Goal: Transaction & Acquisition: Purchase product/service

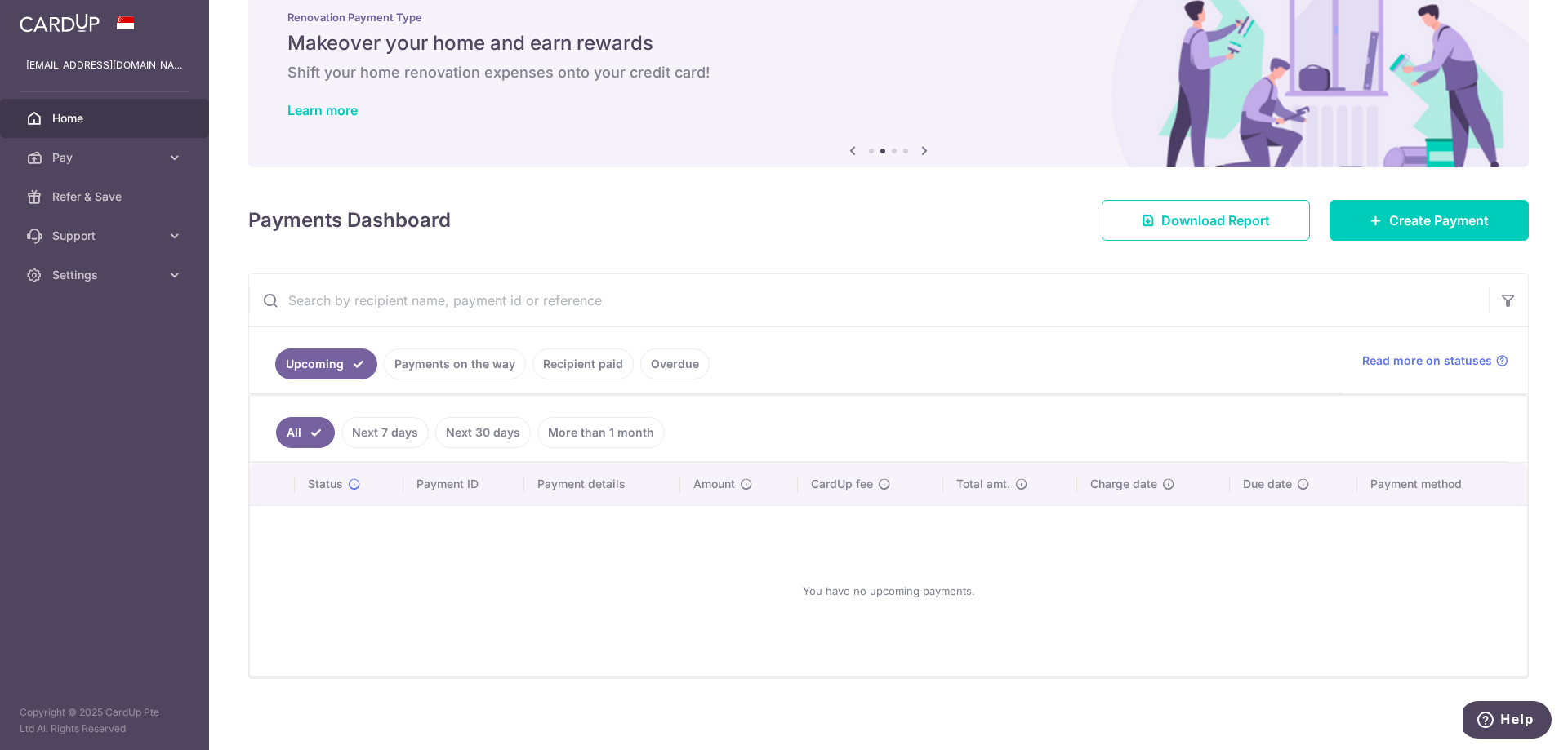
scroll to position [48, 0]
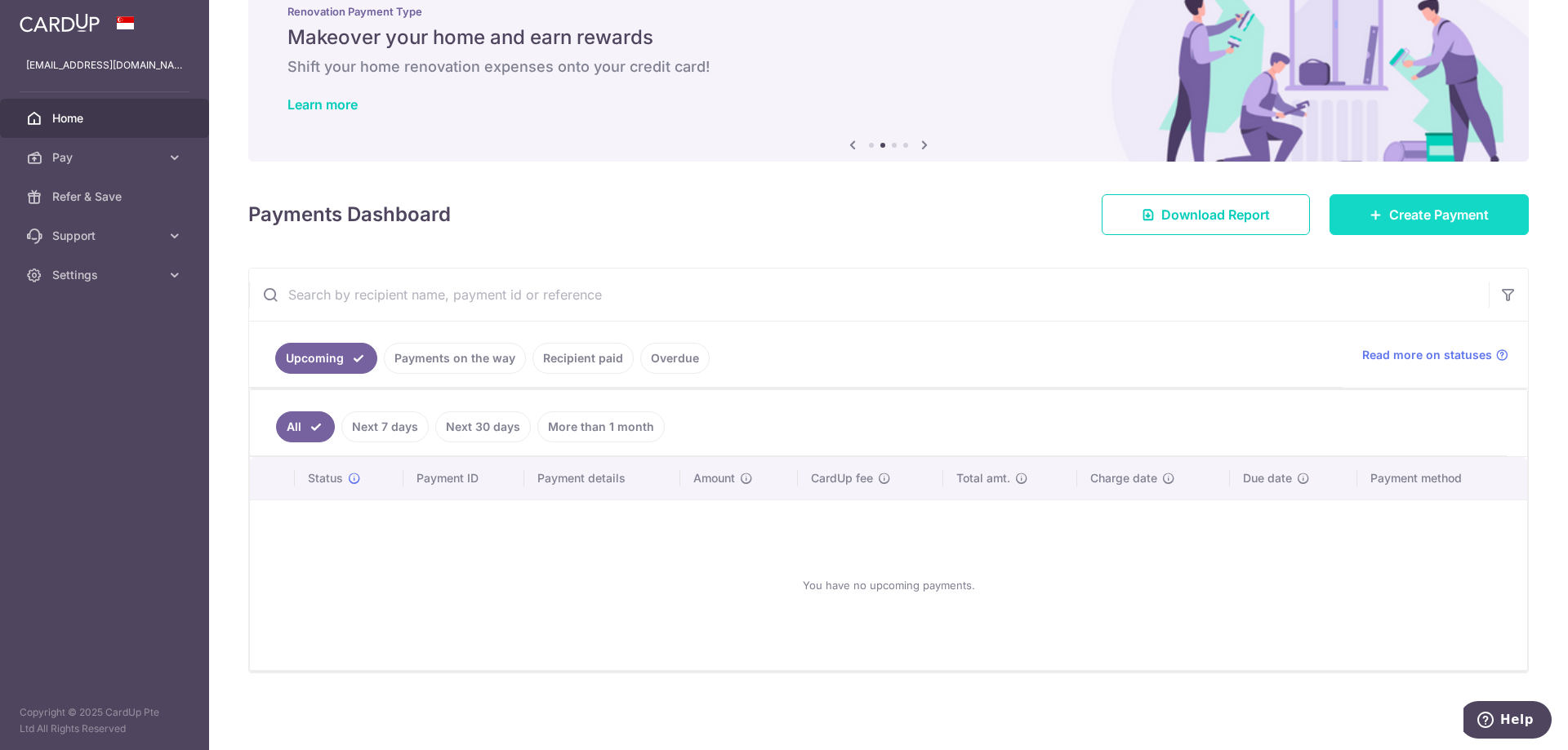
click at [1394, 214] on span "Create Payment" at bounding box center [1438, 214] width 99 height 20
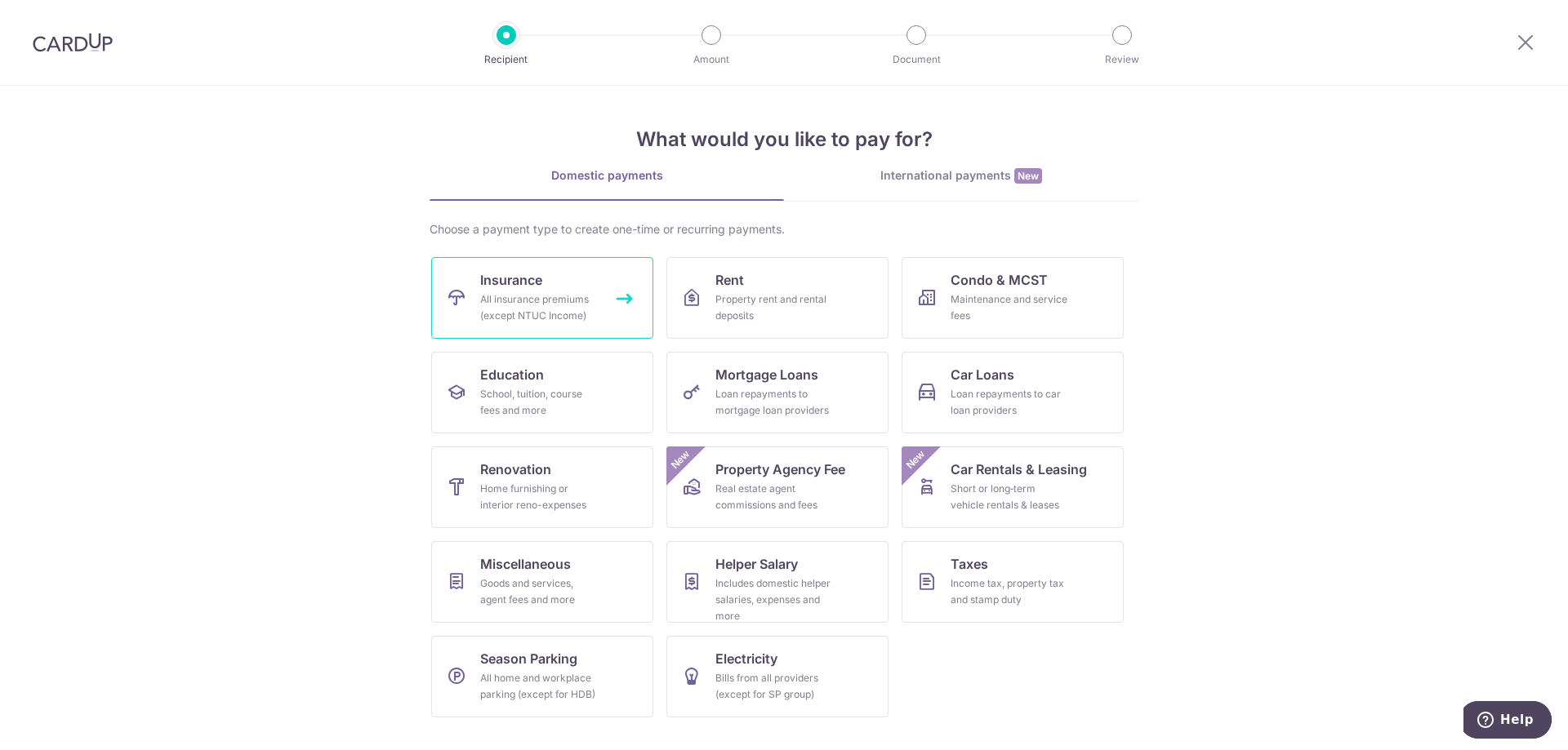
click at [581, 317] on div "All insurance premiums (except NTUC Income)" at bounding box center [539, 308] width 118 height 33
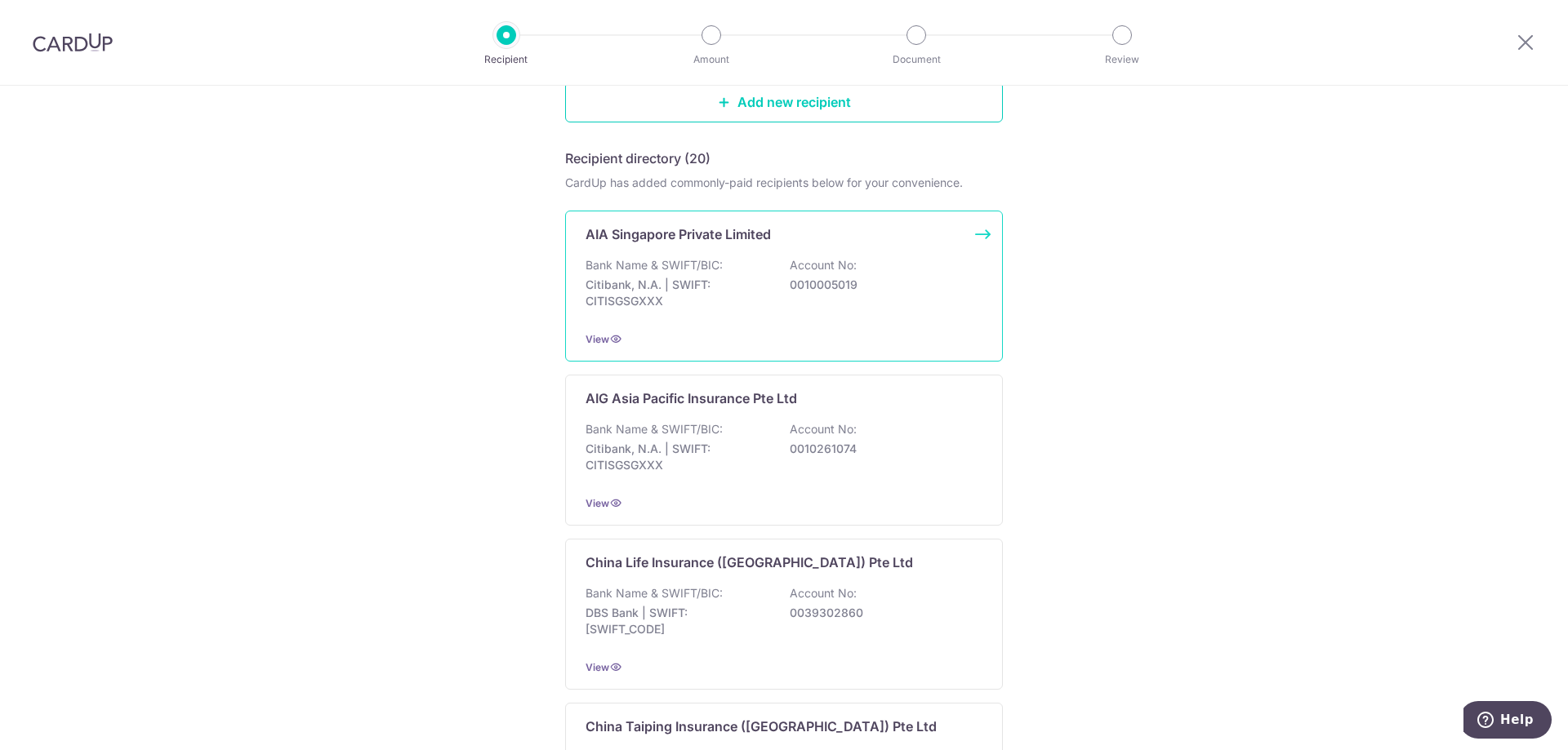
scroll to position [163, 0]
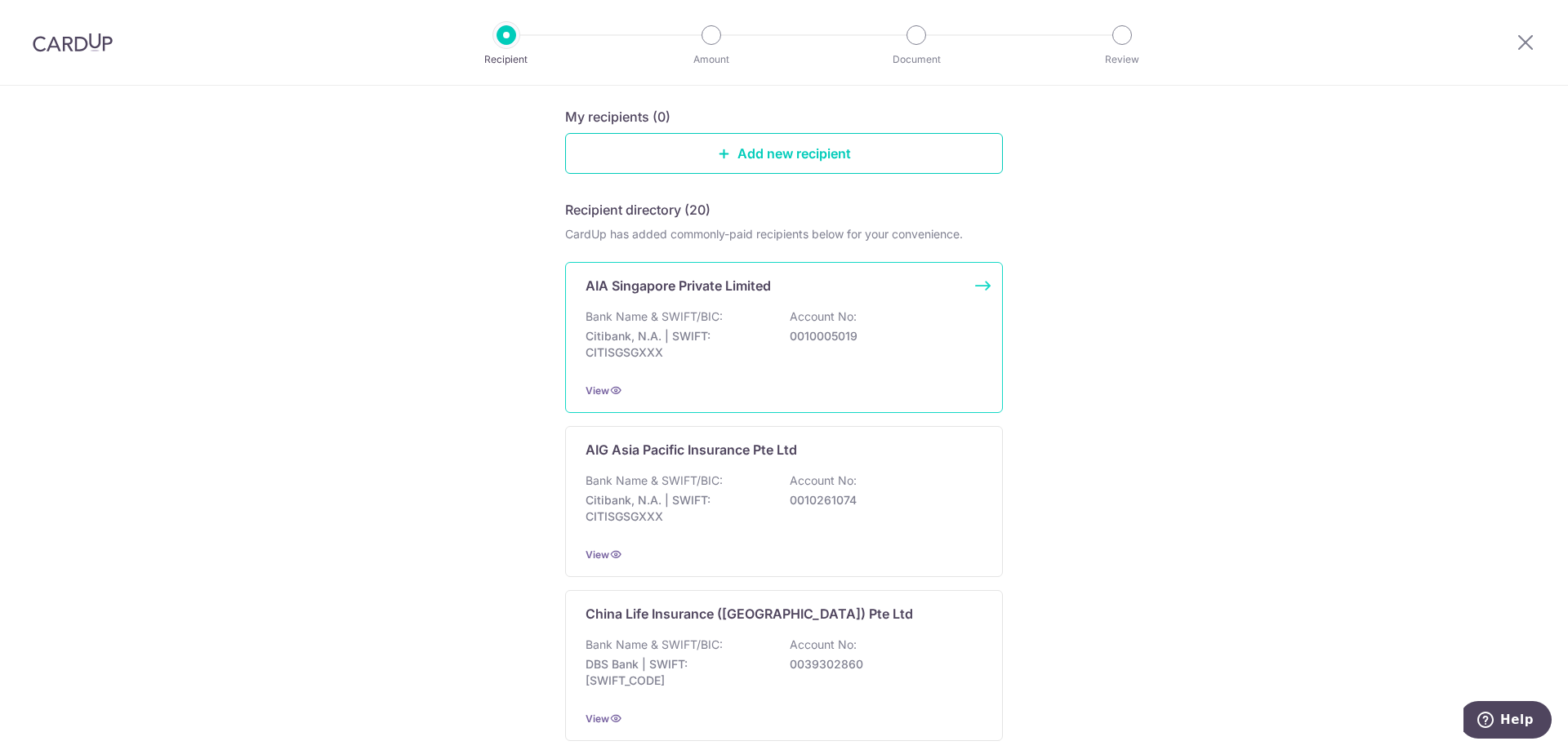
click at [896, 351] on div "Bank Name & SWIFT/BIC: Citibank, N.A. | SWIFT: CITISGSGXXX Account No: 00100050…" at bounding box center [783, 339] width 397 height 60
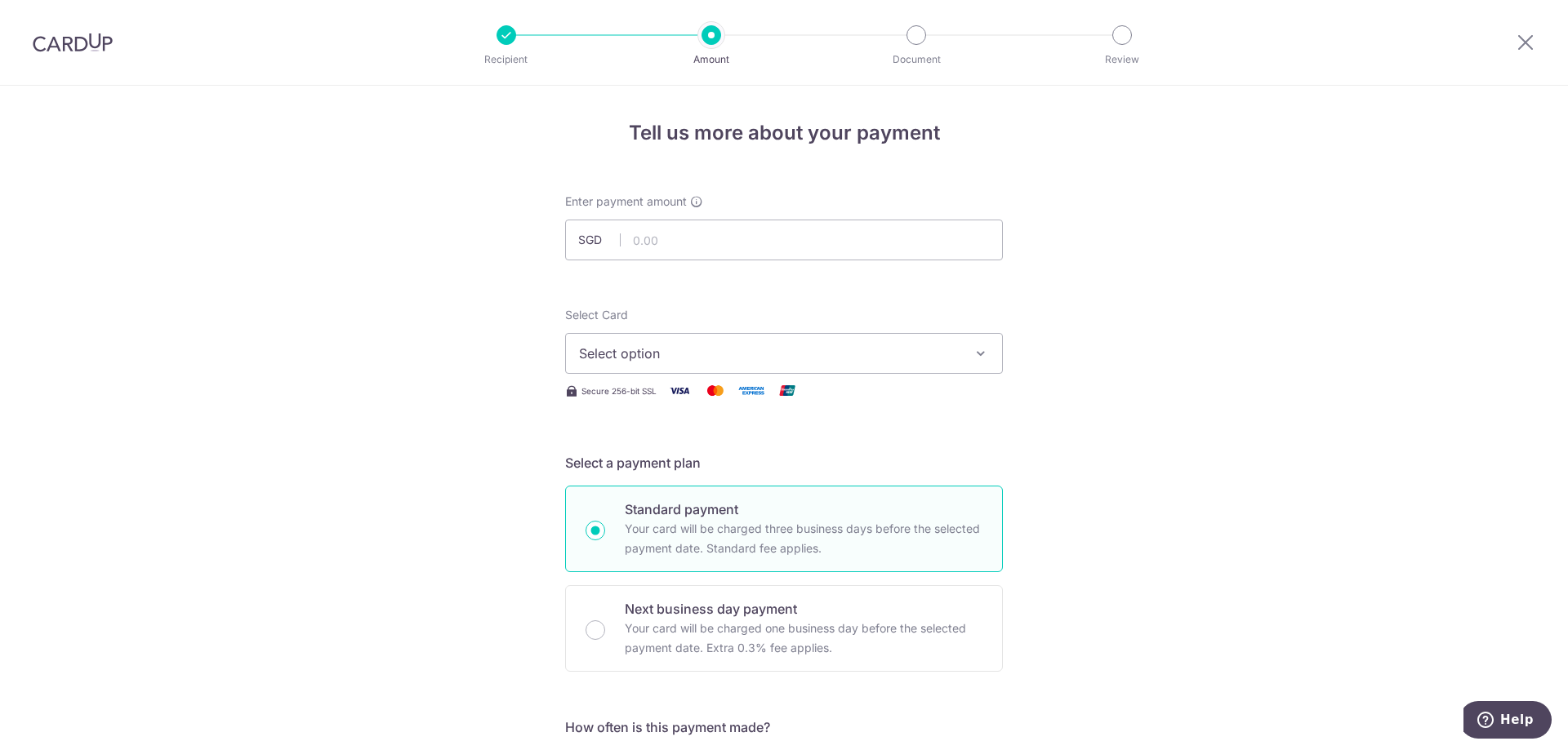
click at [741, 253] on input "text" at bounding box center [784, 239] width 437 height 41
type input "550.49"
click at [949, 348] on span "Select option" at bounding box center [769, 353] width 380 height 20
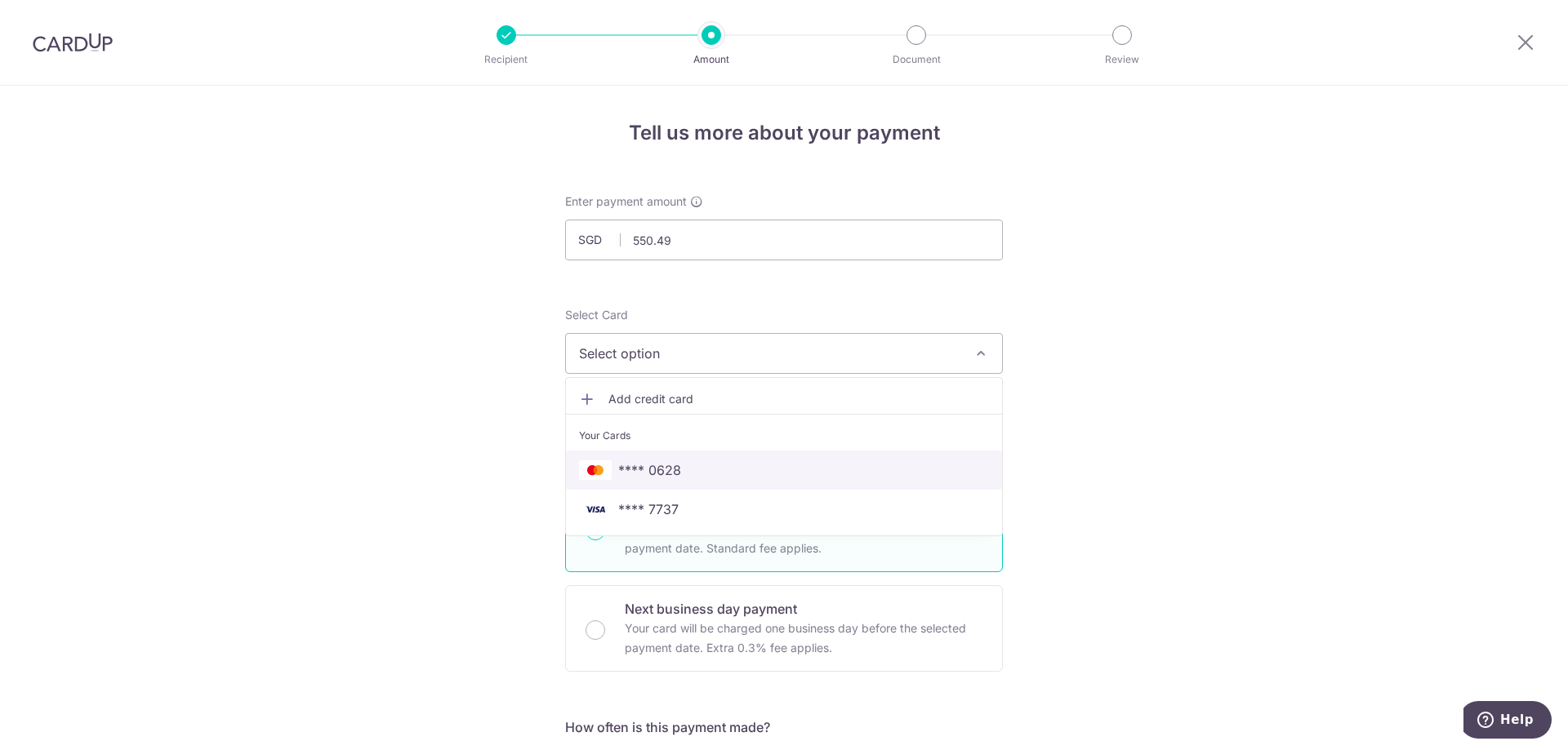
click at [884, 455] on link "**** 0628" at bounding box center [784, 469] width 436 height 39
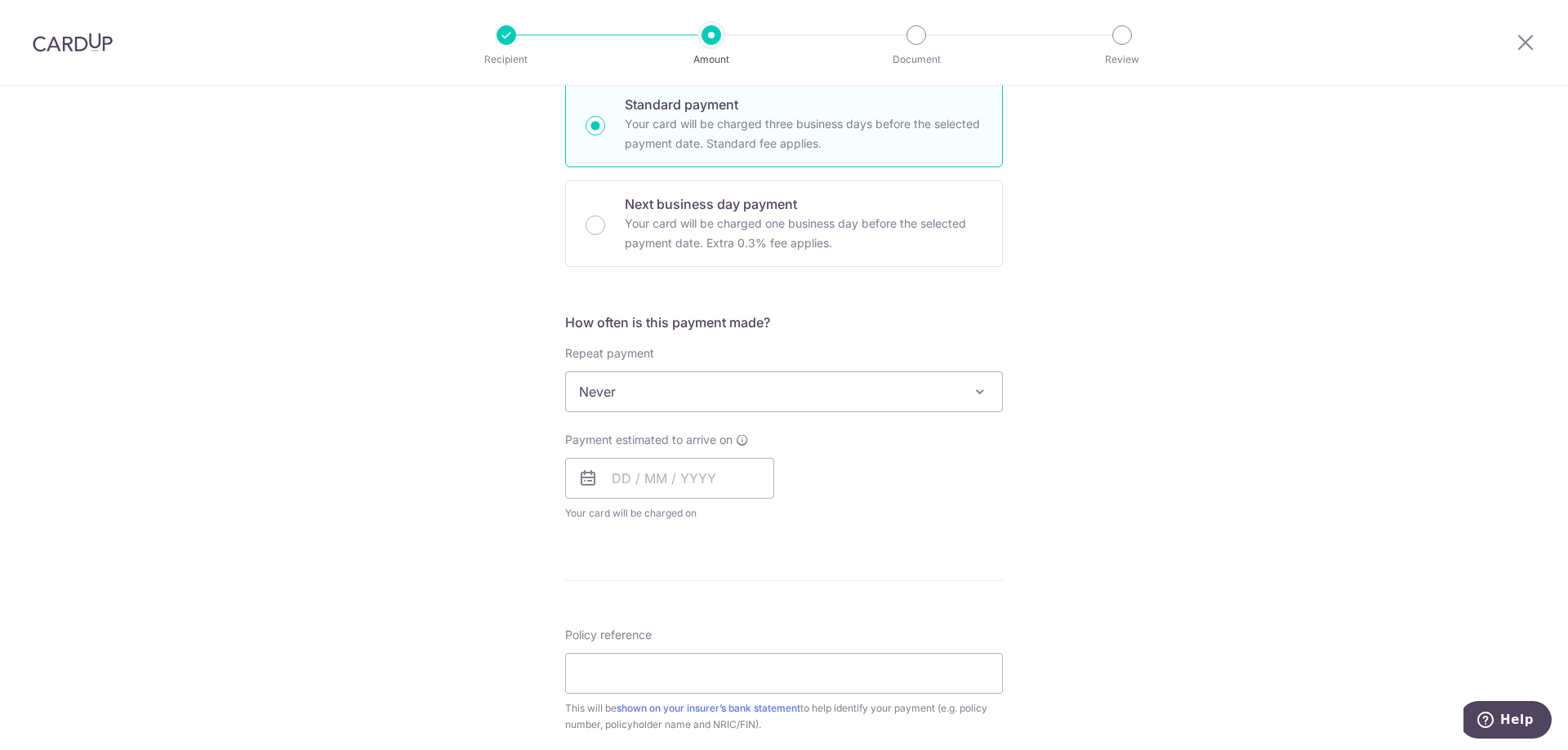
scroll to position [490, 0]
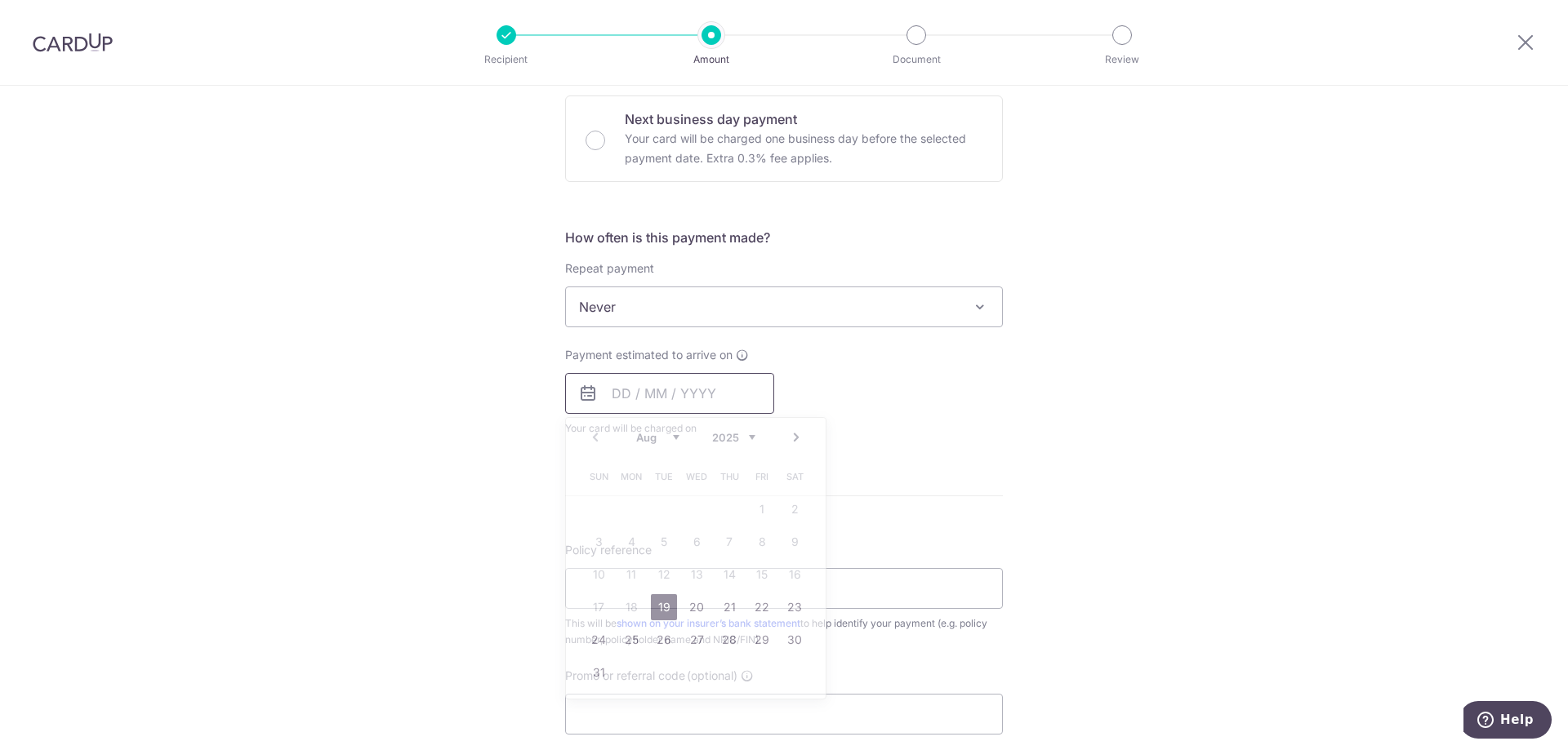
click at [618, 395] on input "text" at bounding box center [670, 393] width 209 height 41
click at [657, 608] on link "19" at bounding box center [664, 607] width 26 height 26
type input "19/08/2025"
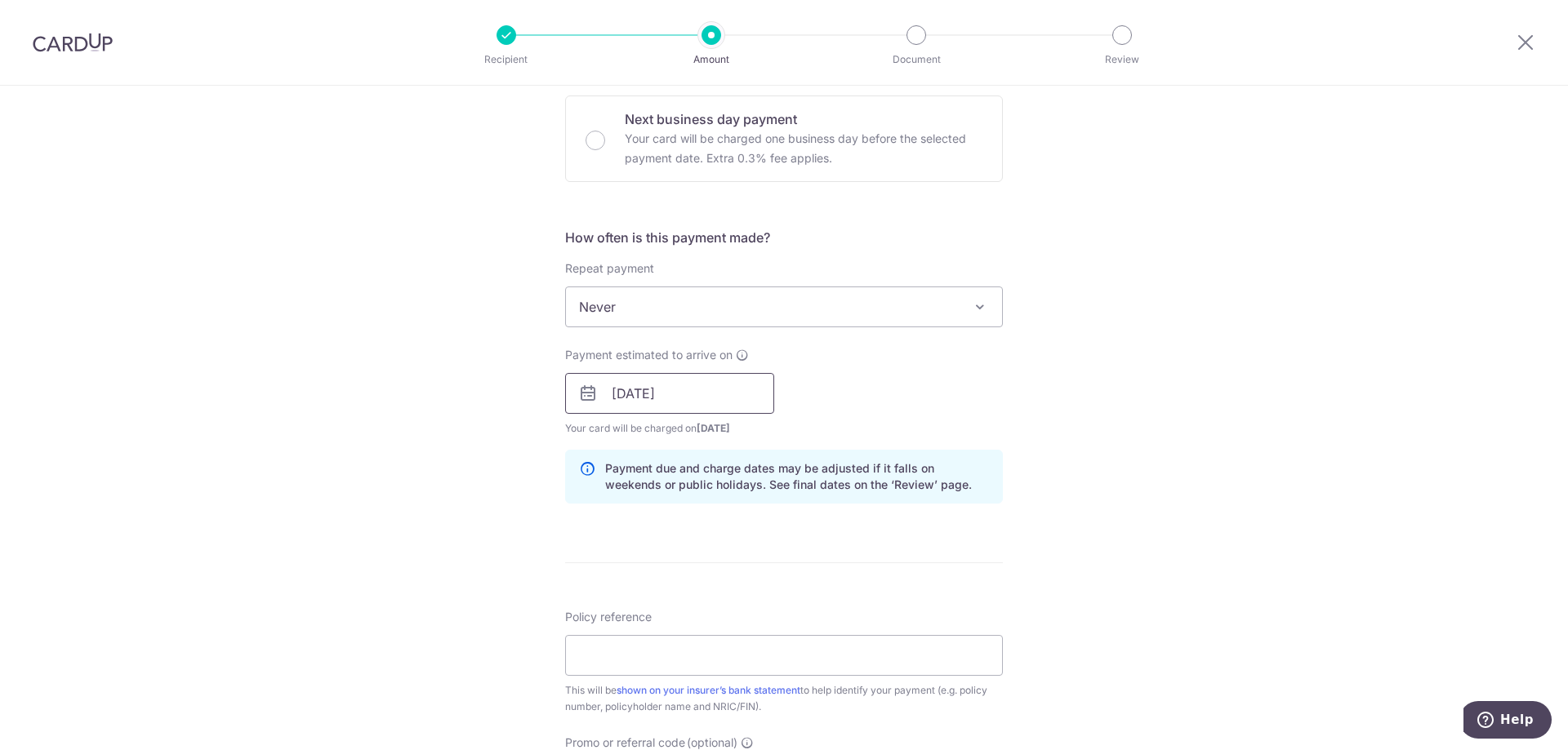
click at [685, 390] on input "19/08/2025" at bounding box center [670, 393] width 209 height 41
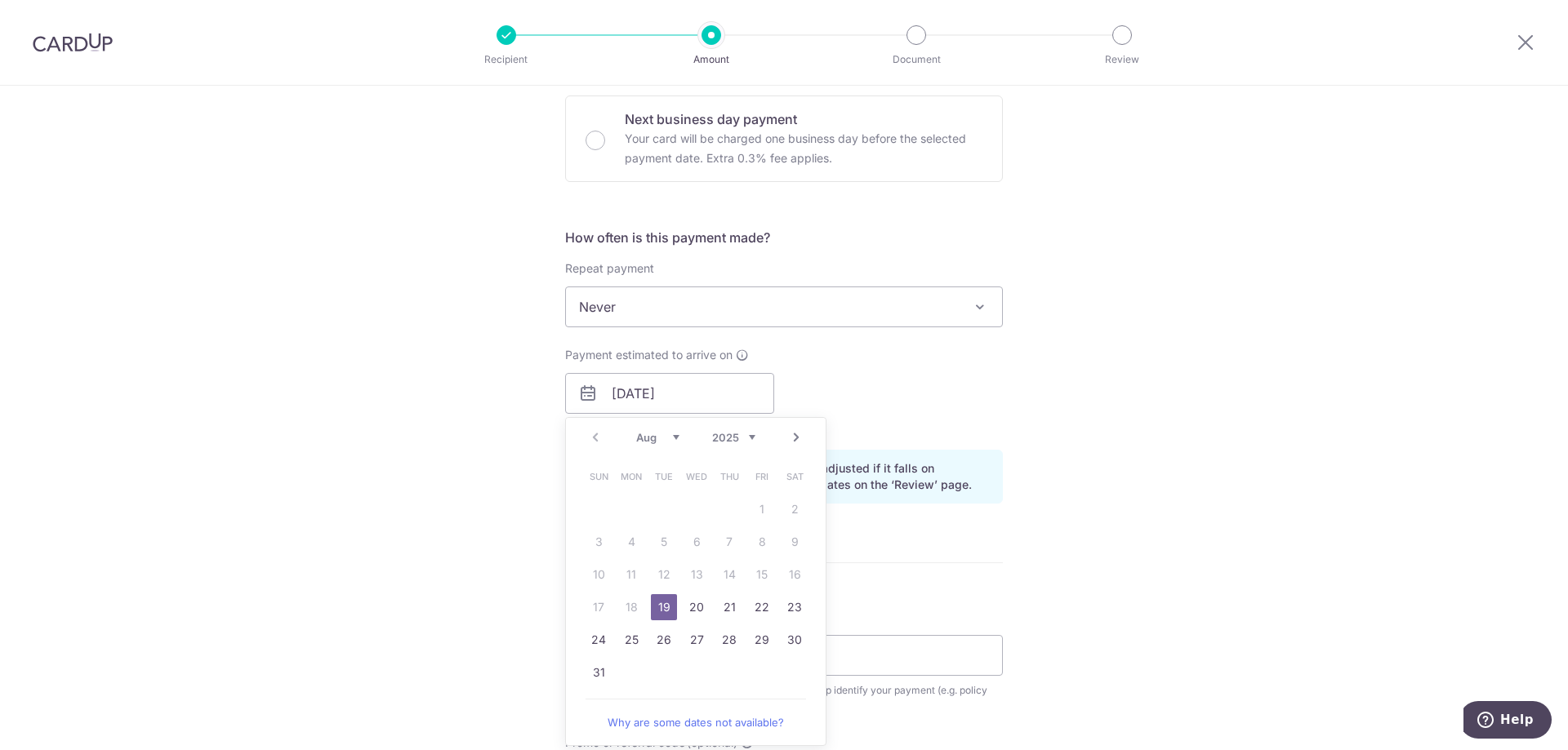
click at [1045, 444] on div "Tell us more about your payment Enter payment amount SGD 550.49 550.49 Select C…" at bounding box center [784, 367] width 1568 height 1543
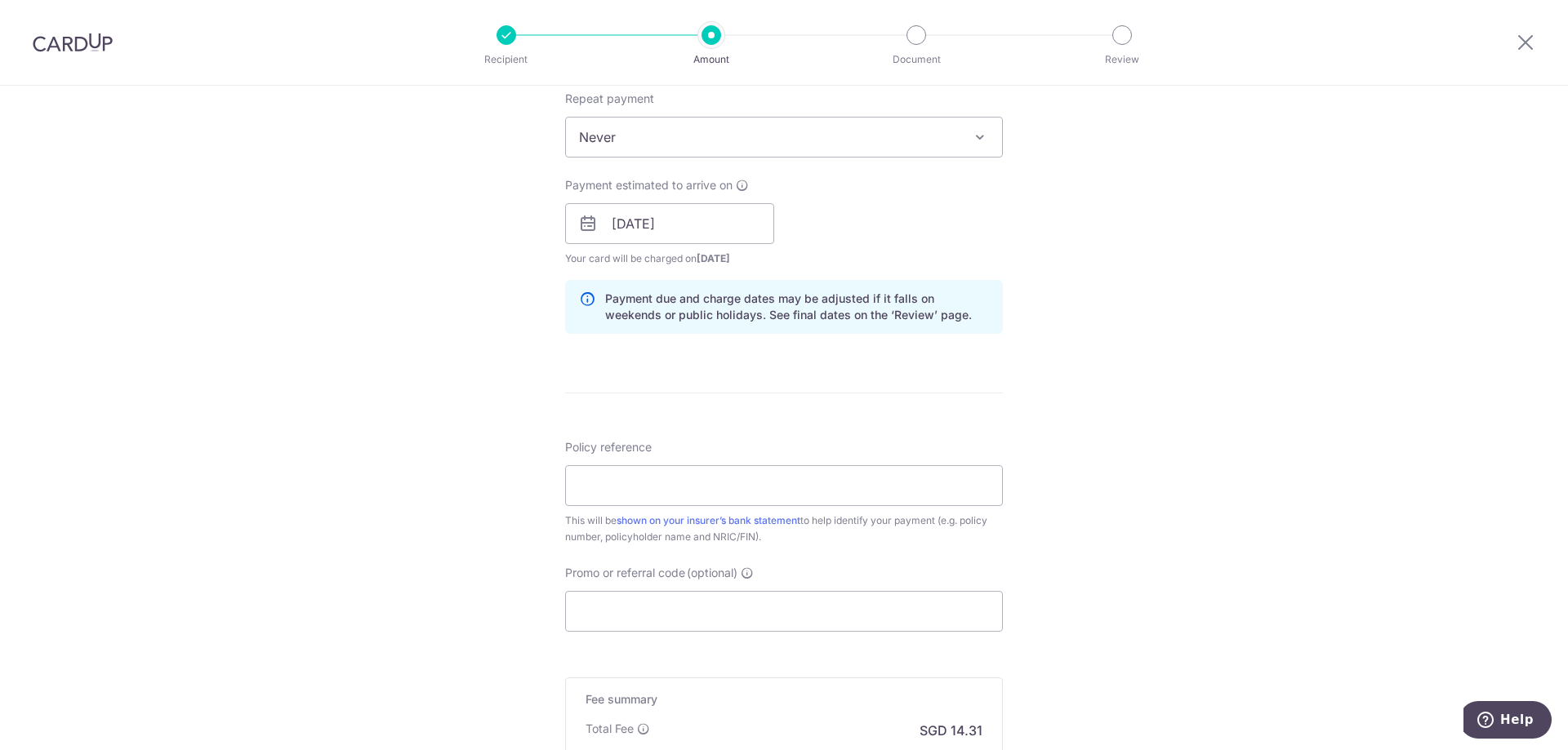
scroll to position [734, 0]
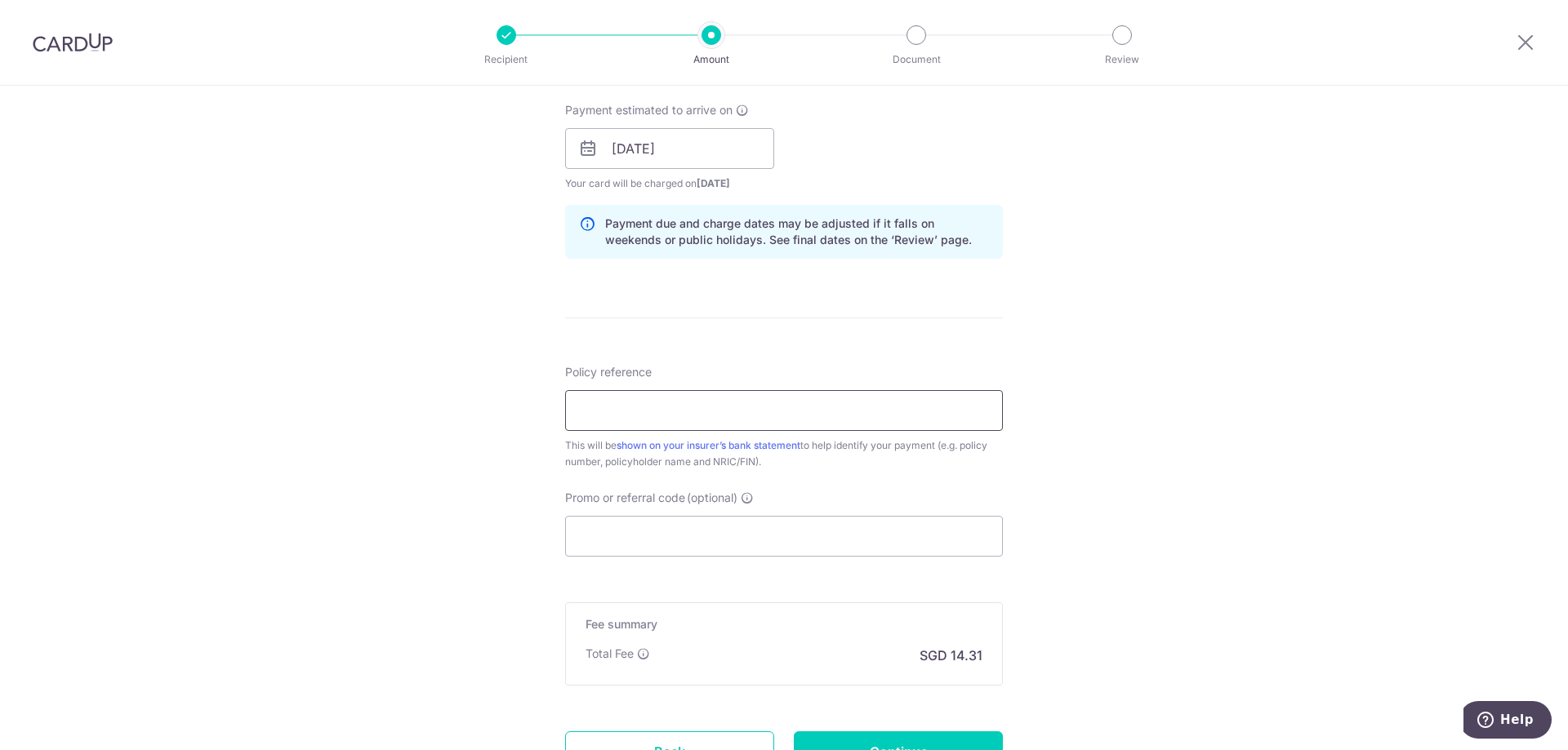
click at [781, 420] on input "Policy reference" at bounding box center [784, 410] width 437 height 41
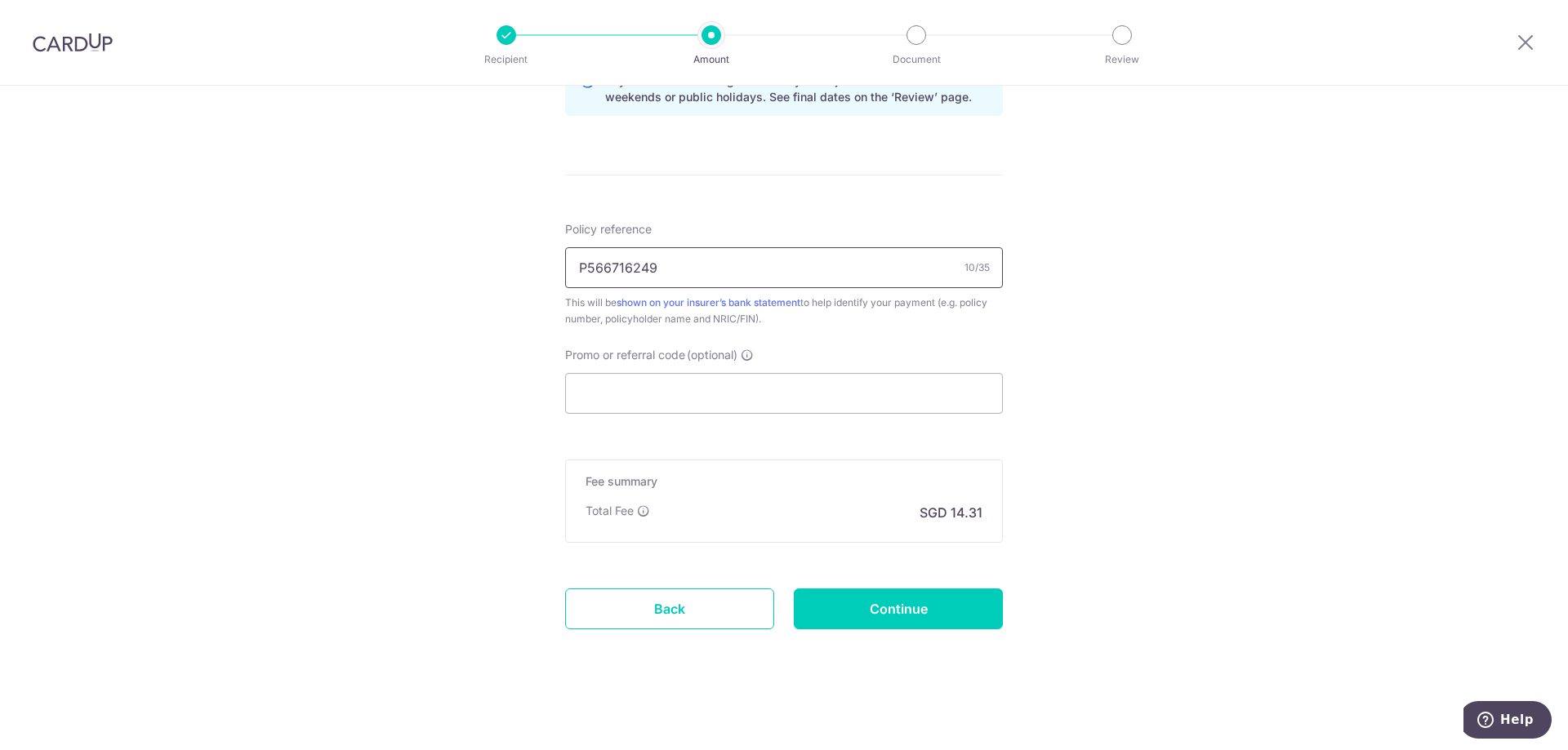
scroll to position [879, 0]
type input "P566716249"
click at [917, 609] on input "Continue" at bounding box center [898, 607] width 209 height 41
type input "Create Schedule"
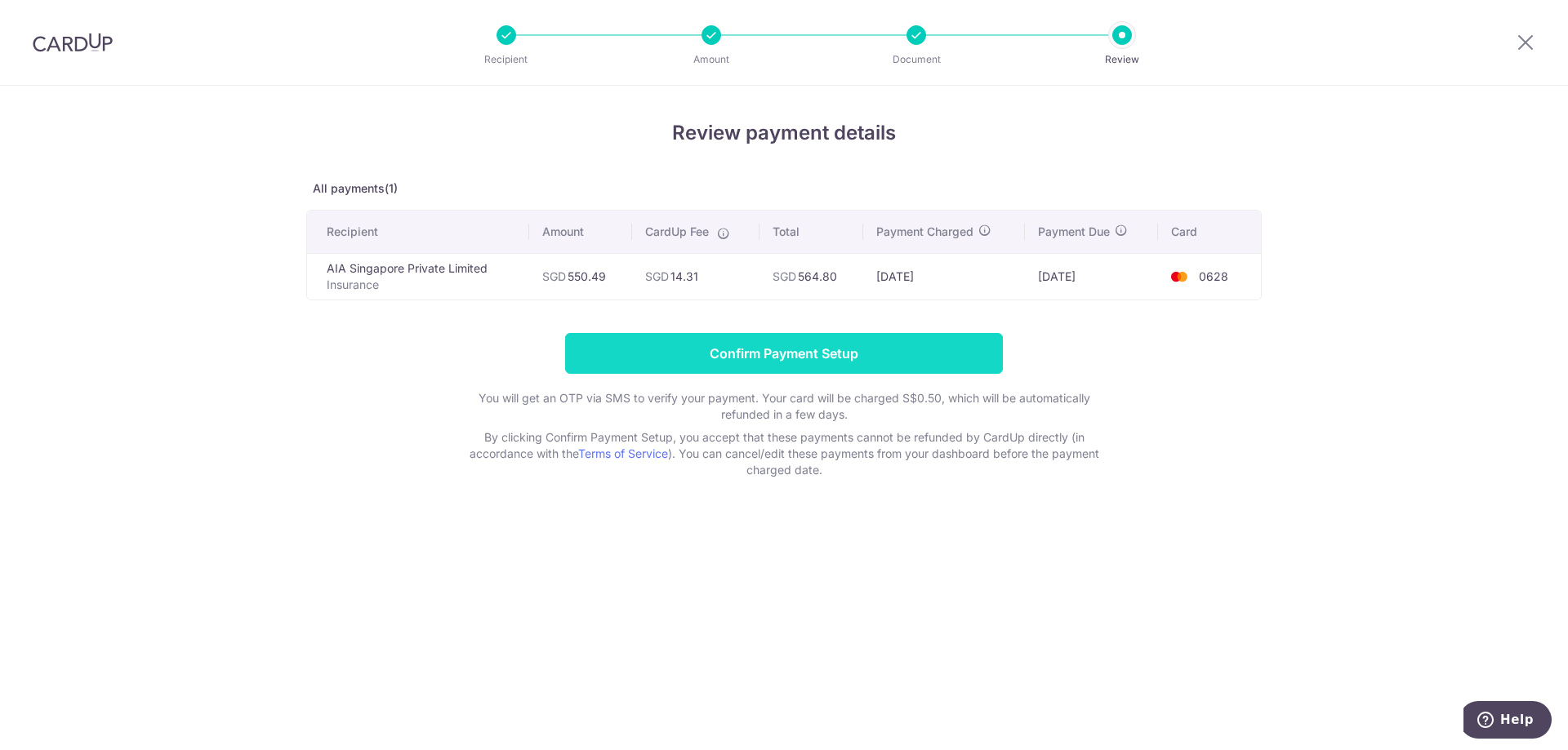
click at [812, 346] on input "Confirm Payment Setup" at bounding box center [784, 353] width 437 height 41
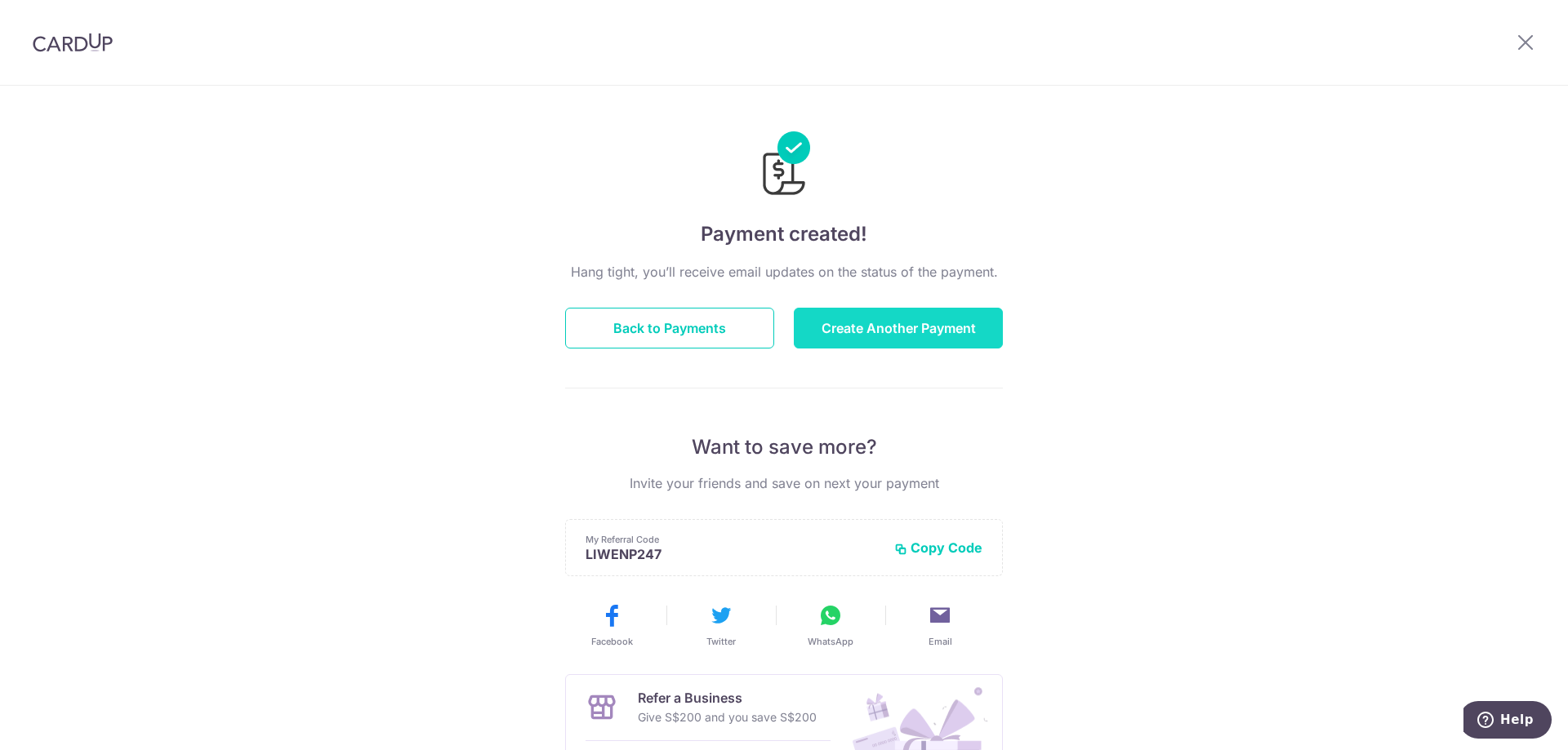
click at [810, 329] on button "Create Another Payment" at bounding box center [898, 327] width 209 height 41
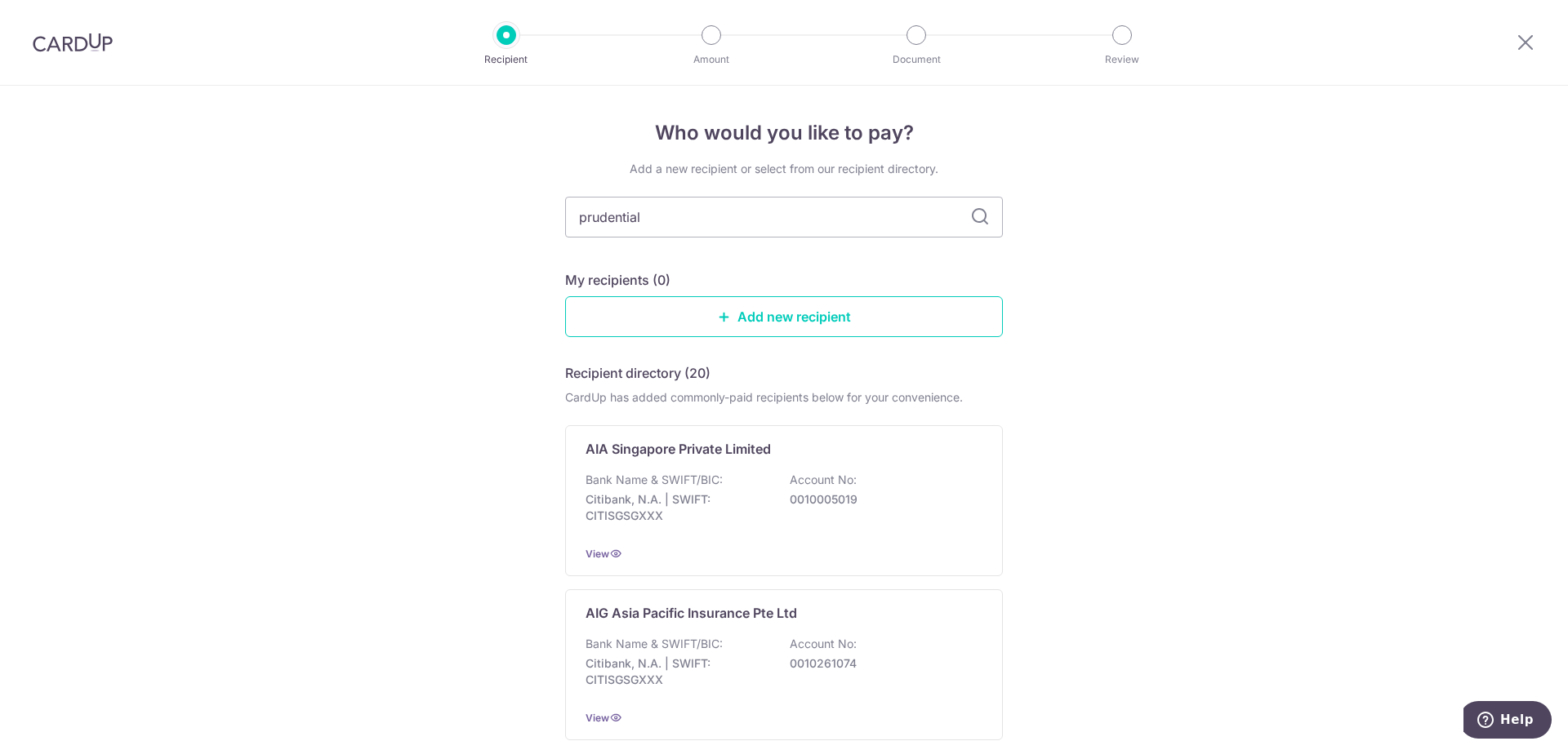
type input "prudential"
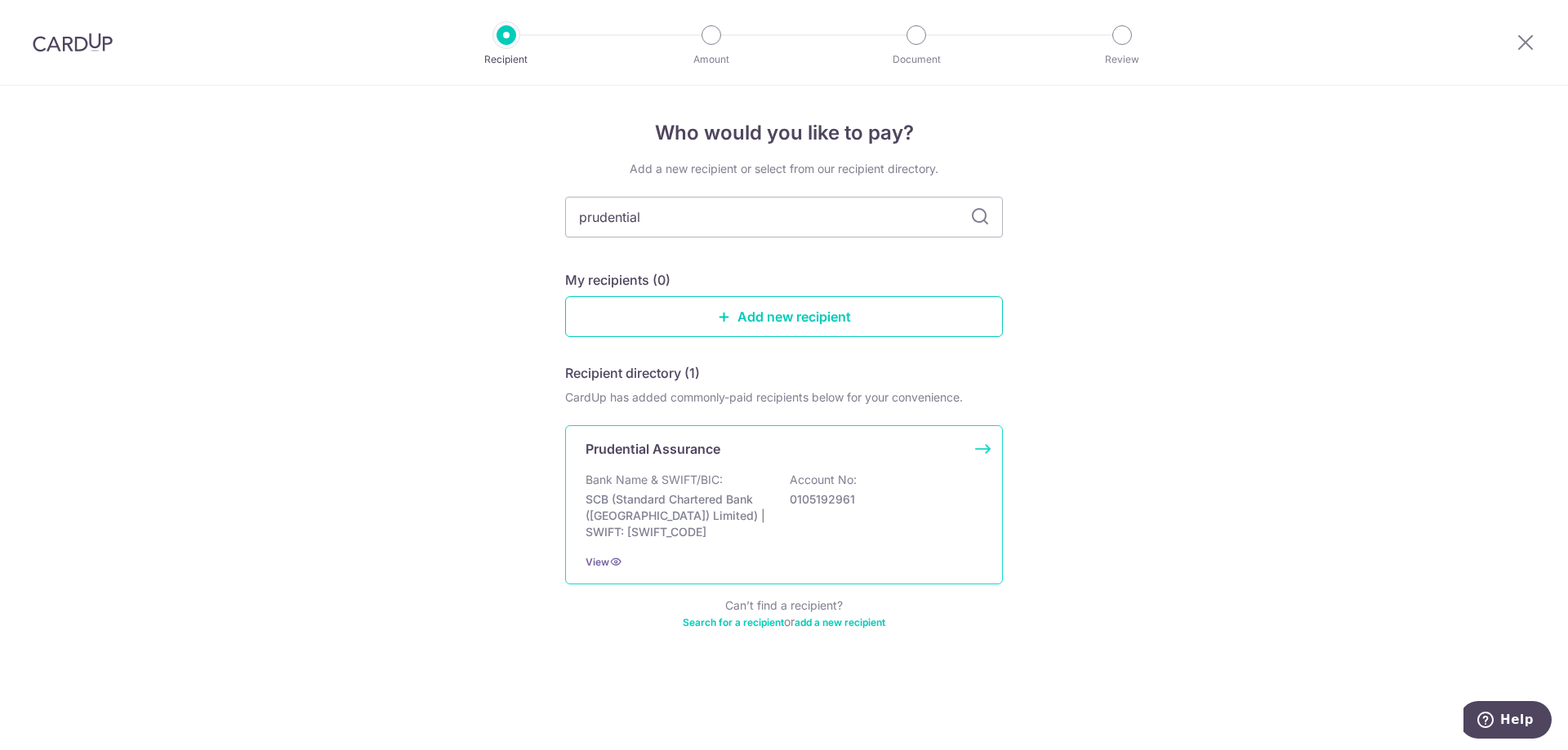
click at [720, 465] on div "Prudential Assurance Bank Name & SWIFT/BIC: SCB (Standard Chartered Bank (Singa…" at bounding box center [784, 505] width 437 height 159
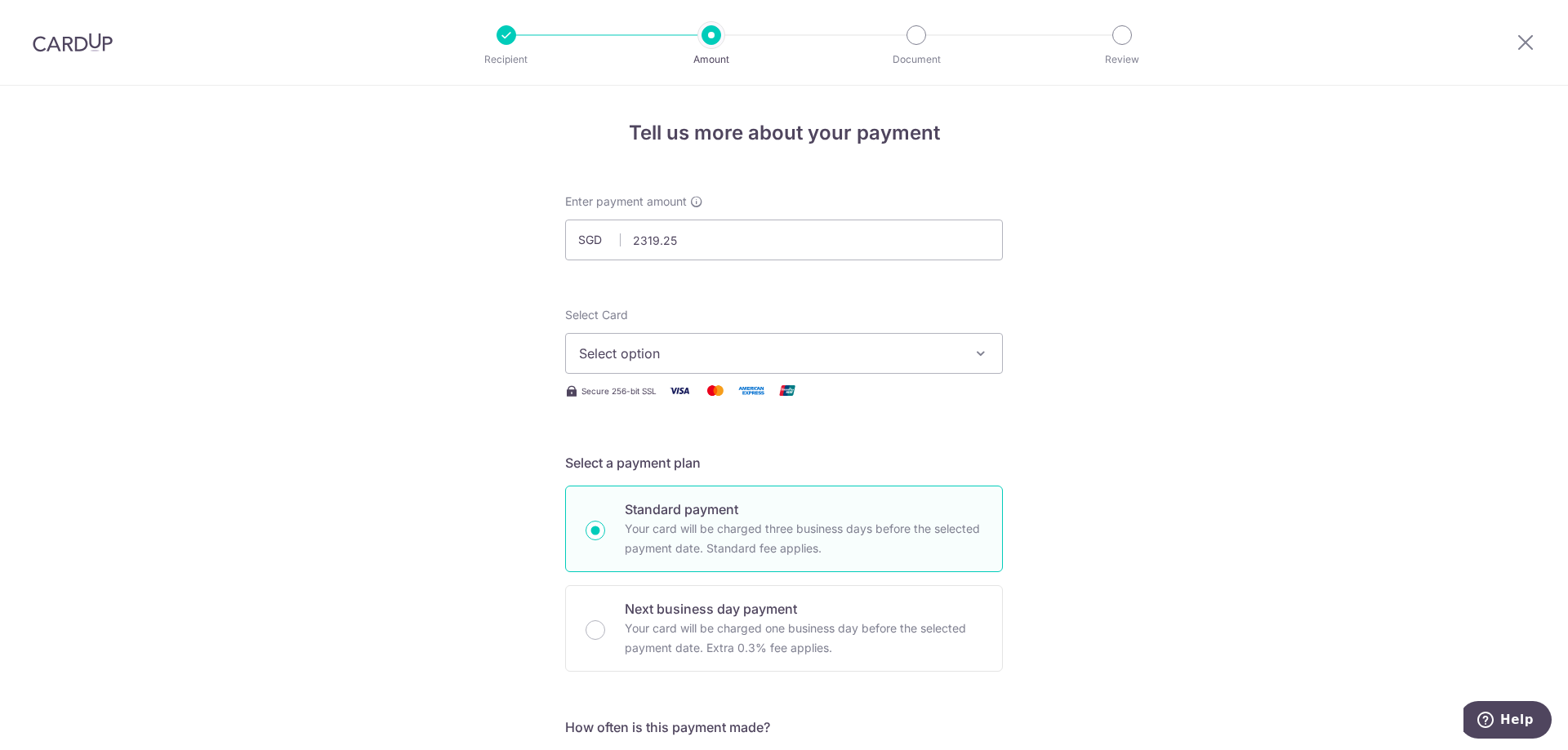
type input "2,319.25"
click at [838, 353] on span "Select option" at bounding box center [769, 353] width 380 height 20
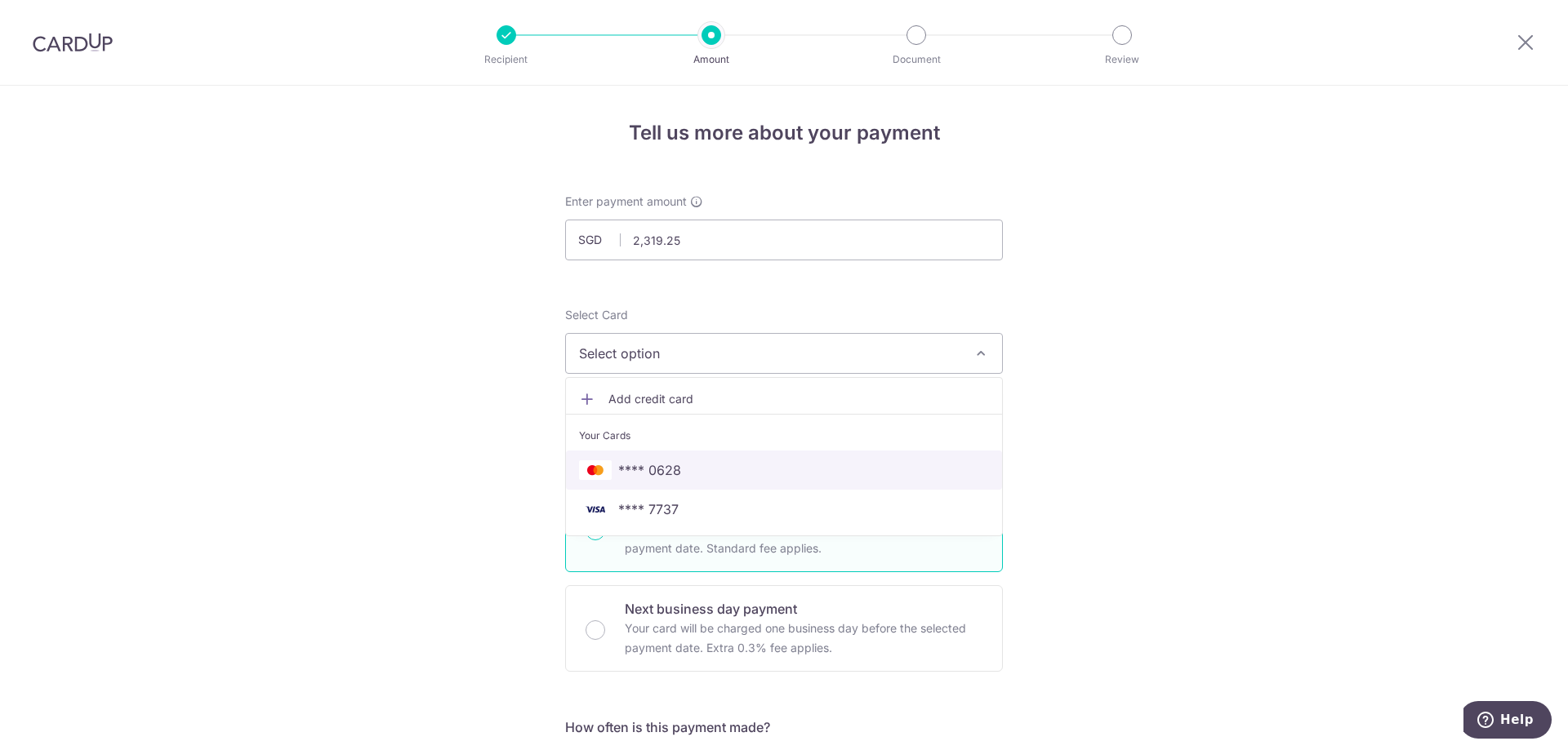
click at [820, 467] on span "**** 0628" at bounding box center [784, 470] width 410 height 20
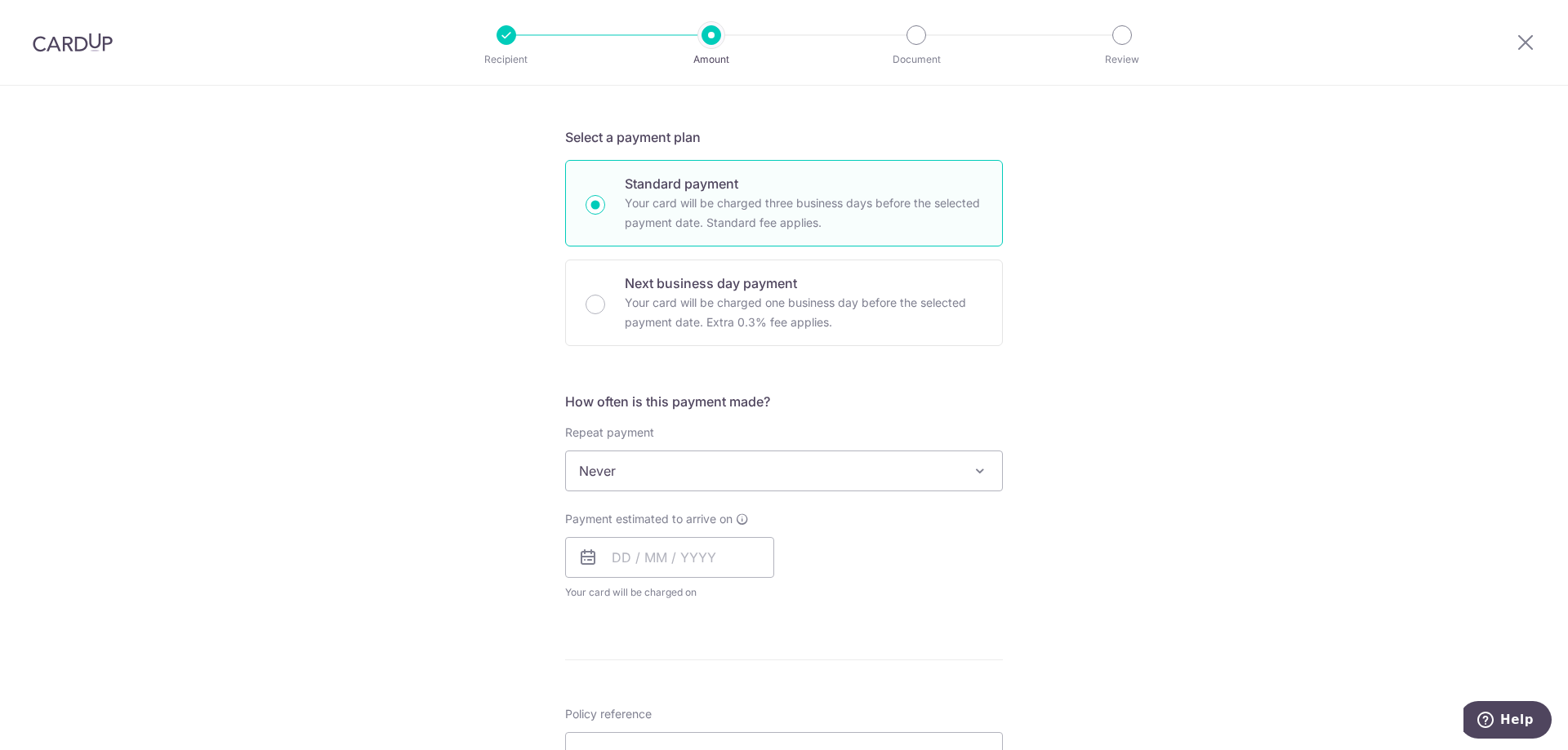
scroll to position [327, 0]
click at [615, 552] on input "text" at bounding box center [670, 556] width 209 height 41
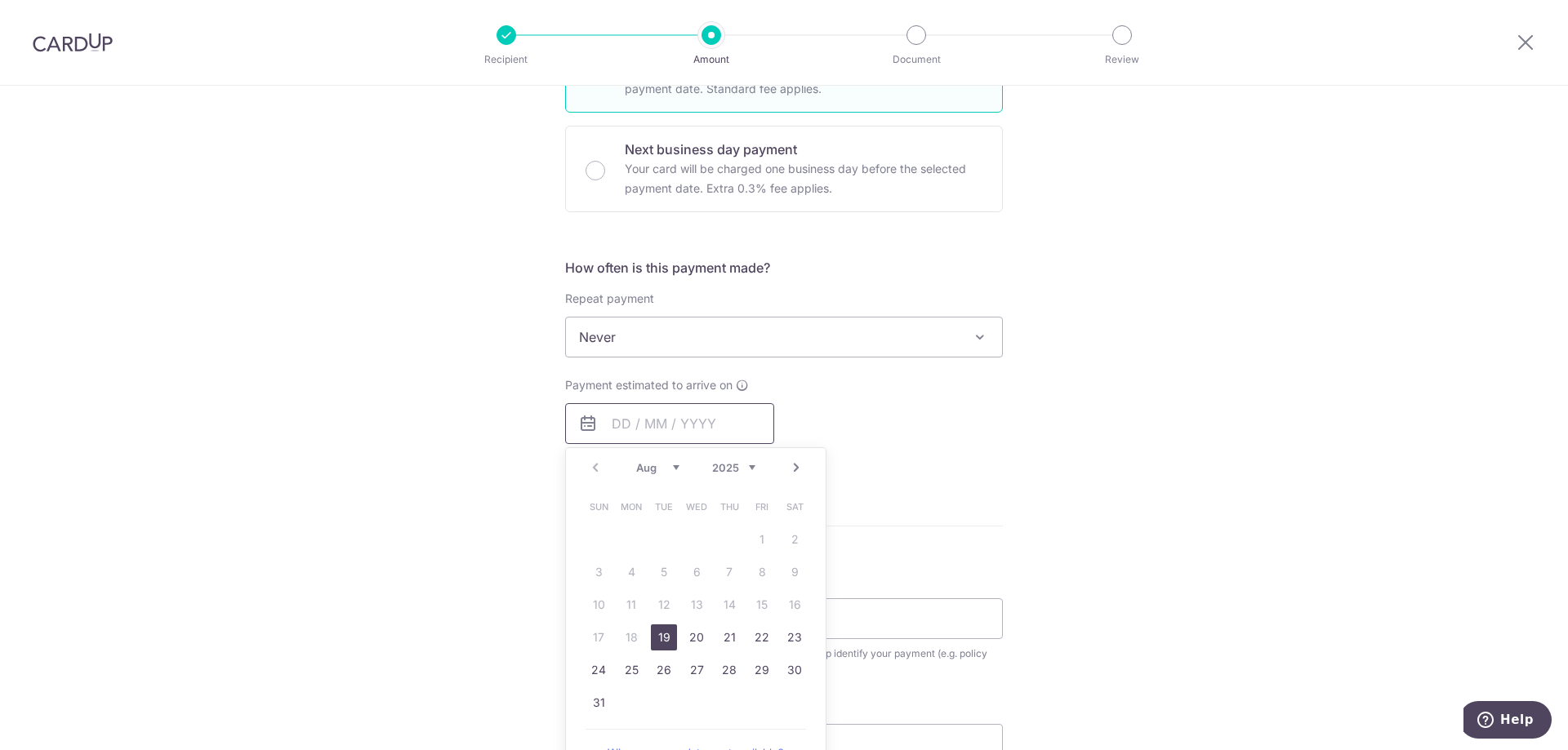
scroll to position [490, 0]
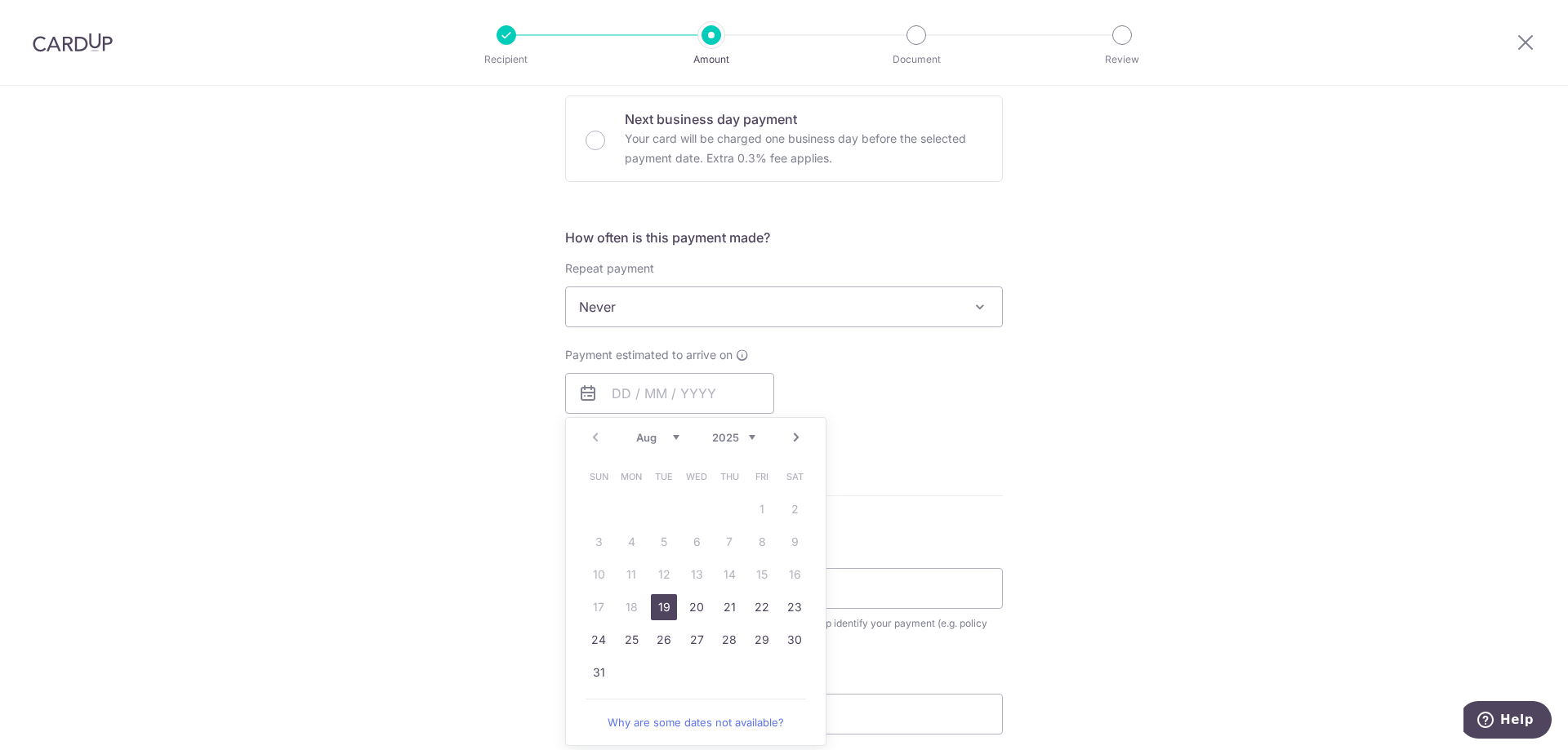
drag, startPoint x: 657, startPoint y: 608, endPoint x: 1073, endPoint y: 557, distance: 419.1
click at [657, 608] on link "19" at bounding box center [664, 607] width 26 height 26
type input "[DATE]"
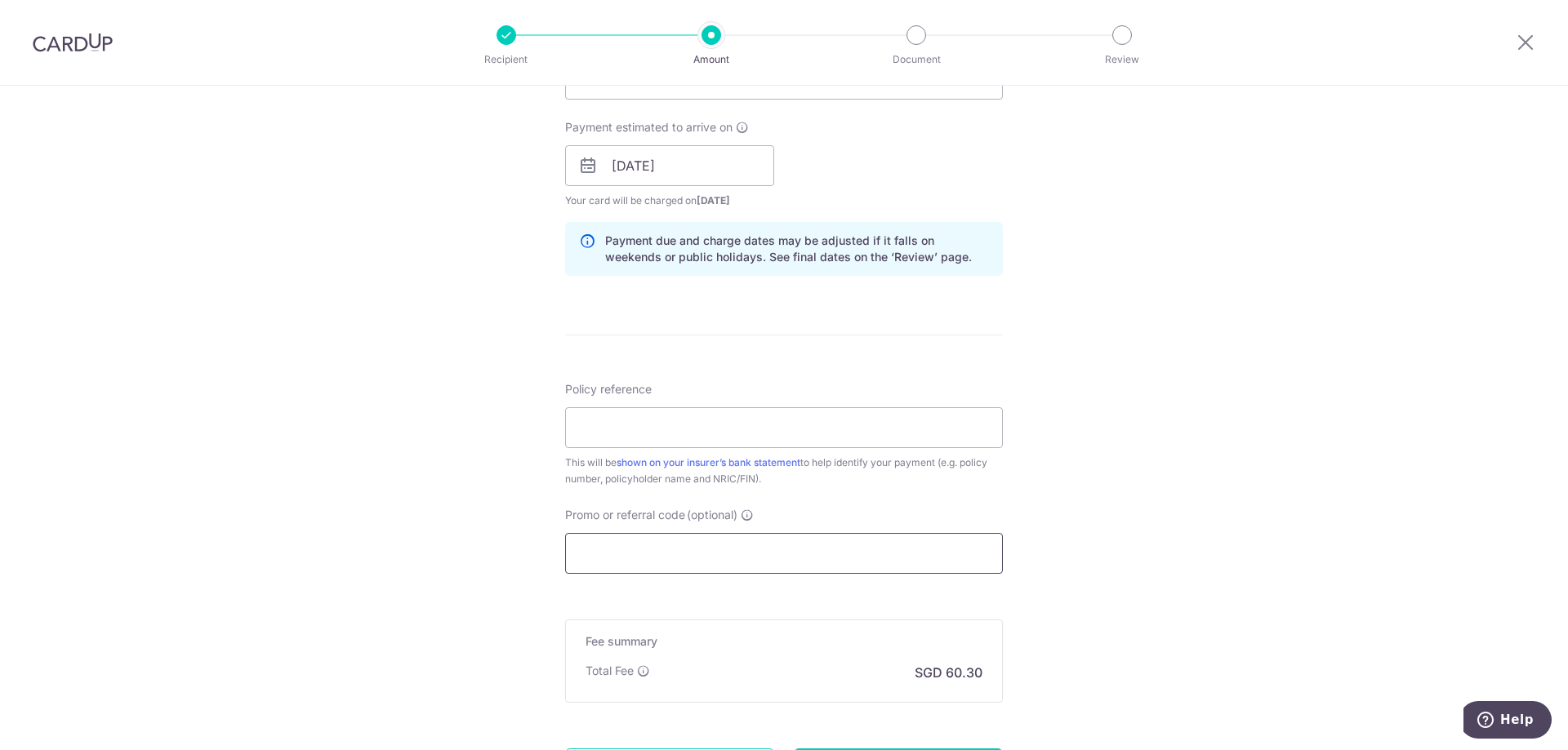
scroll to position [734, 0]
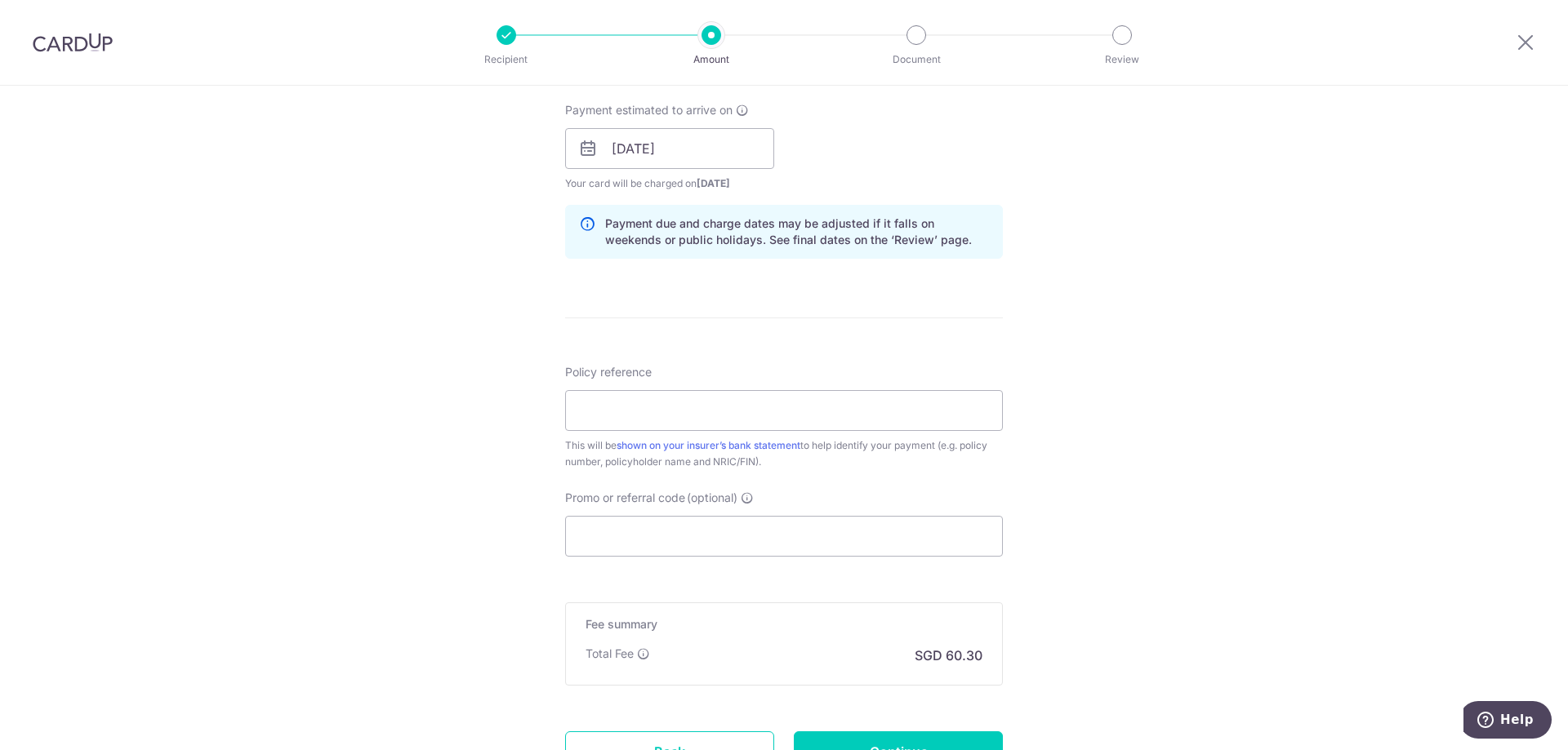
click at [740, 382] on div "Policy reference This will be shown on your insurer’s bank statement to help id…" at bounding box center [784, 416] width 437 height 106
click at [741, 407] on input "Policy reference" at bounding box center [784, 410] width 437 height 41
paste input "75105613"
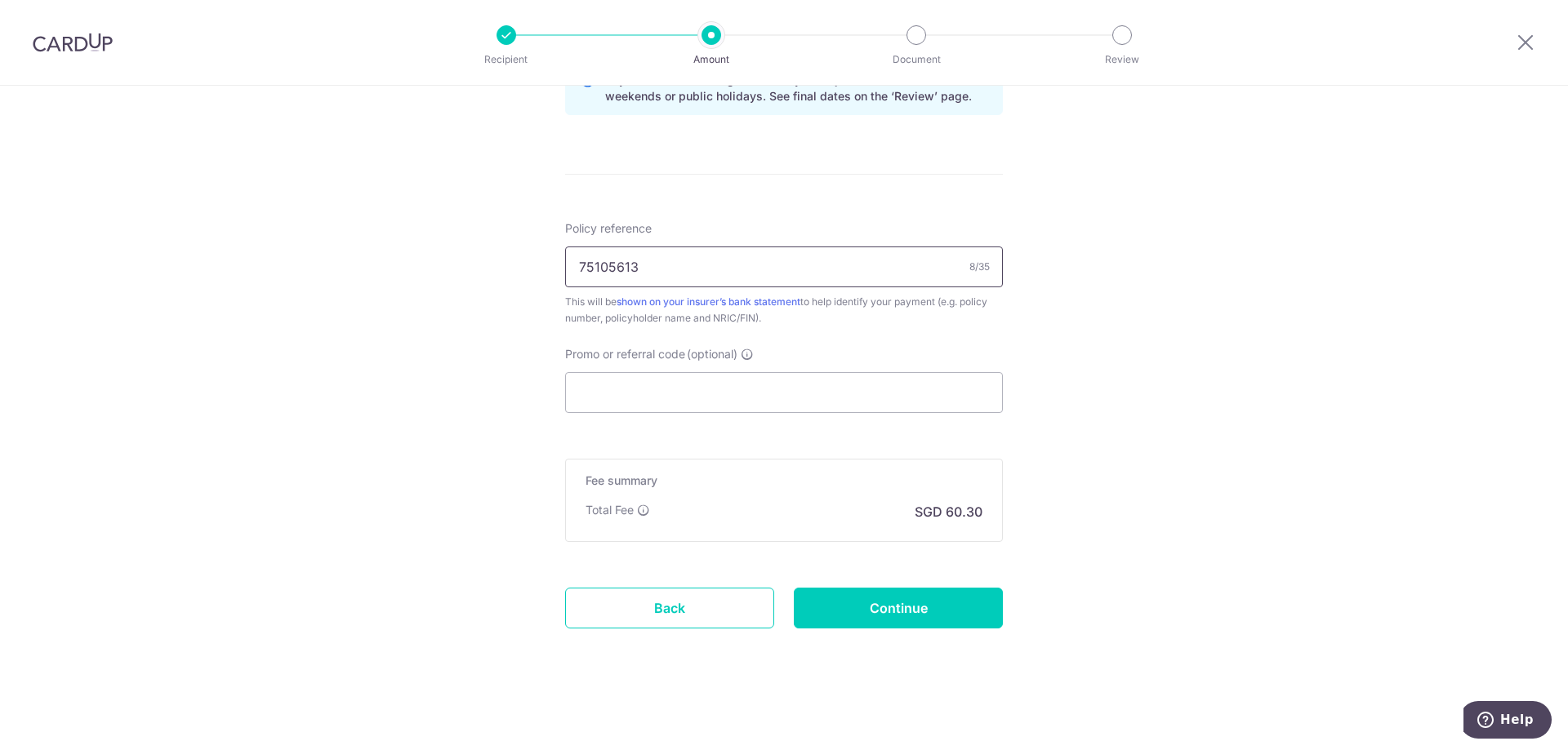
scroll to position [879, 0]
type input "75105613"
click at [942, 601] on input "Continue" at bounding box center [898, 607] width 209 height 41
type input "Create Schedule"
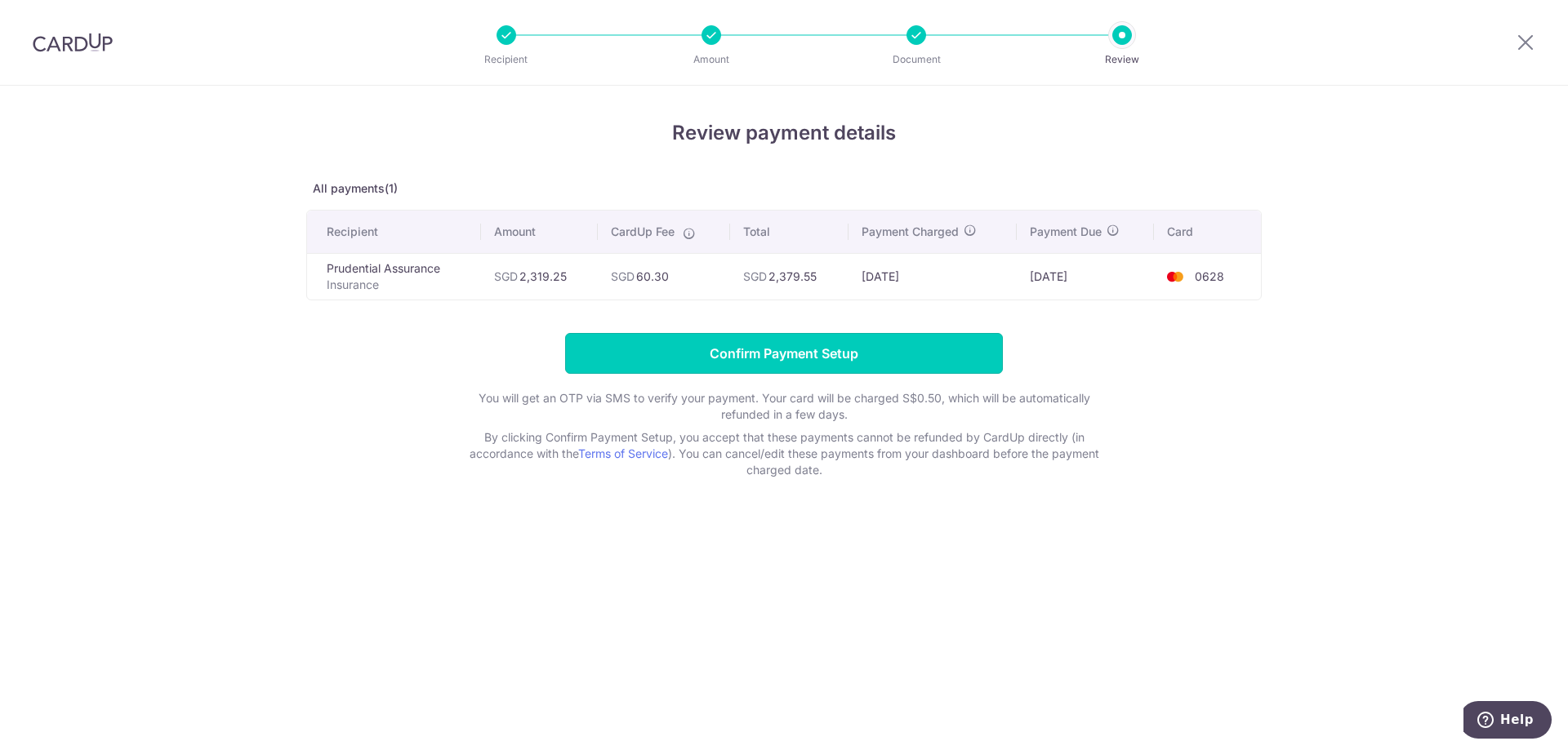
click at [839, 346] on input "Confirm Payment Setup" at bounding box center [784, 353] width 437 height 41
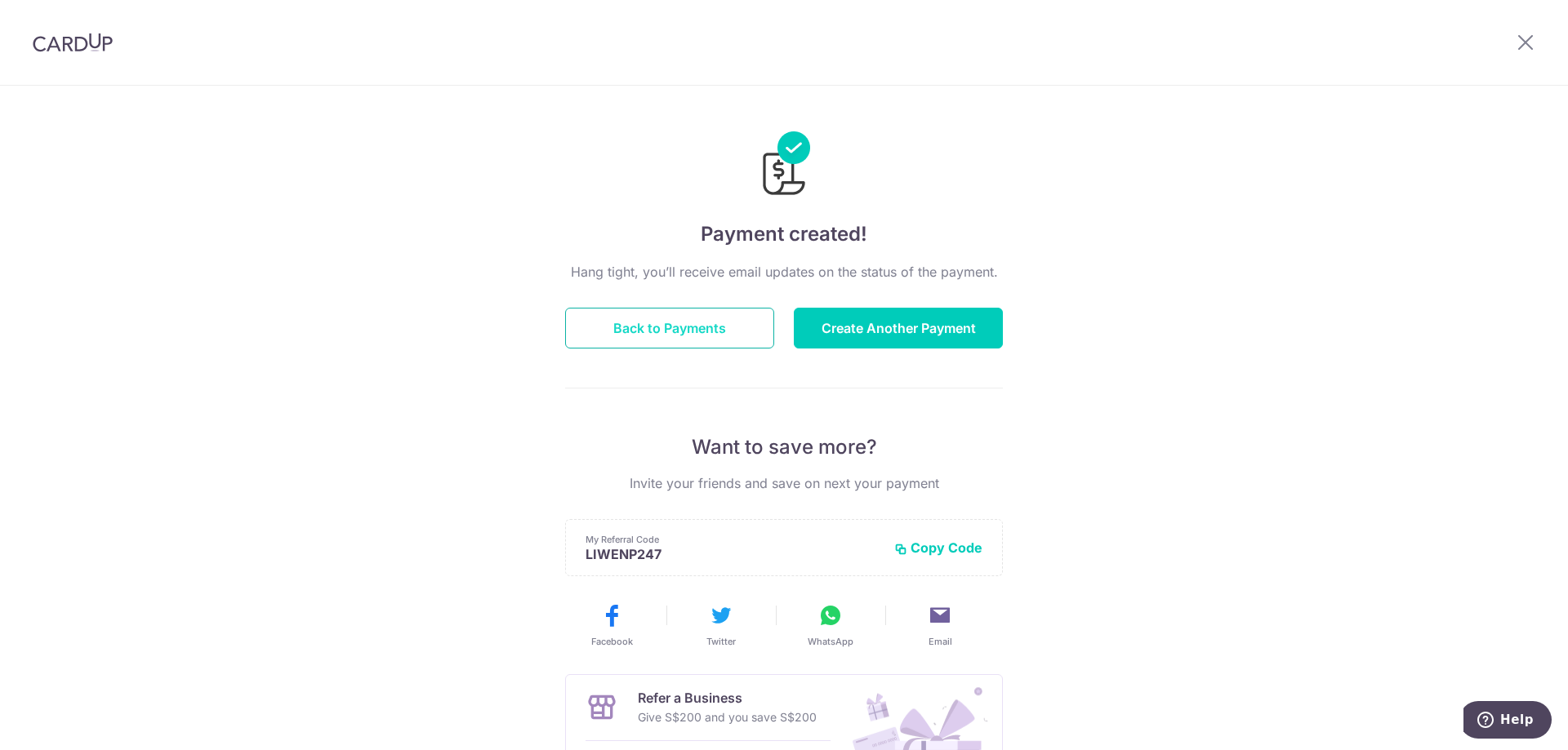
click at [740, 339] on button "Back to Payments" at bounding box center [670, 327] width 209 height 41
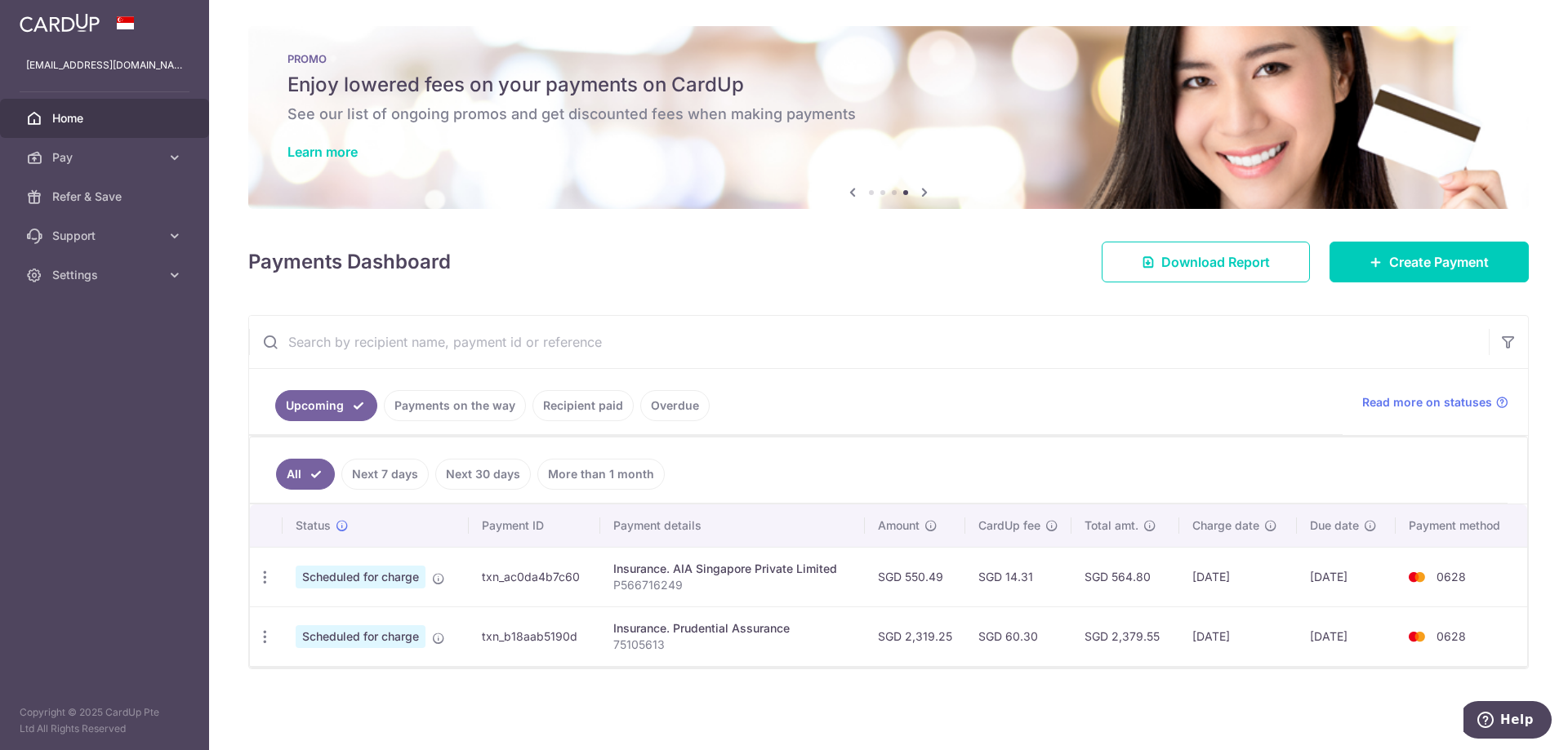
click at [1327, 436] on hr at bounding box center [888, 436] width 1277 height 1
